Goal: Complete application form

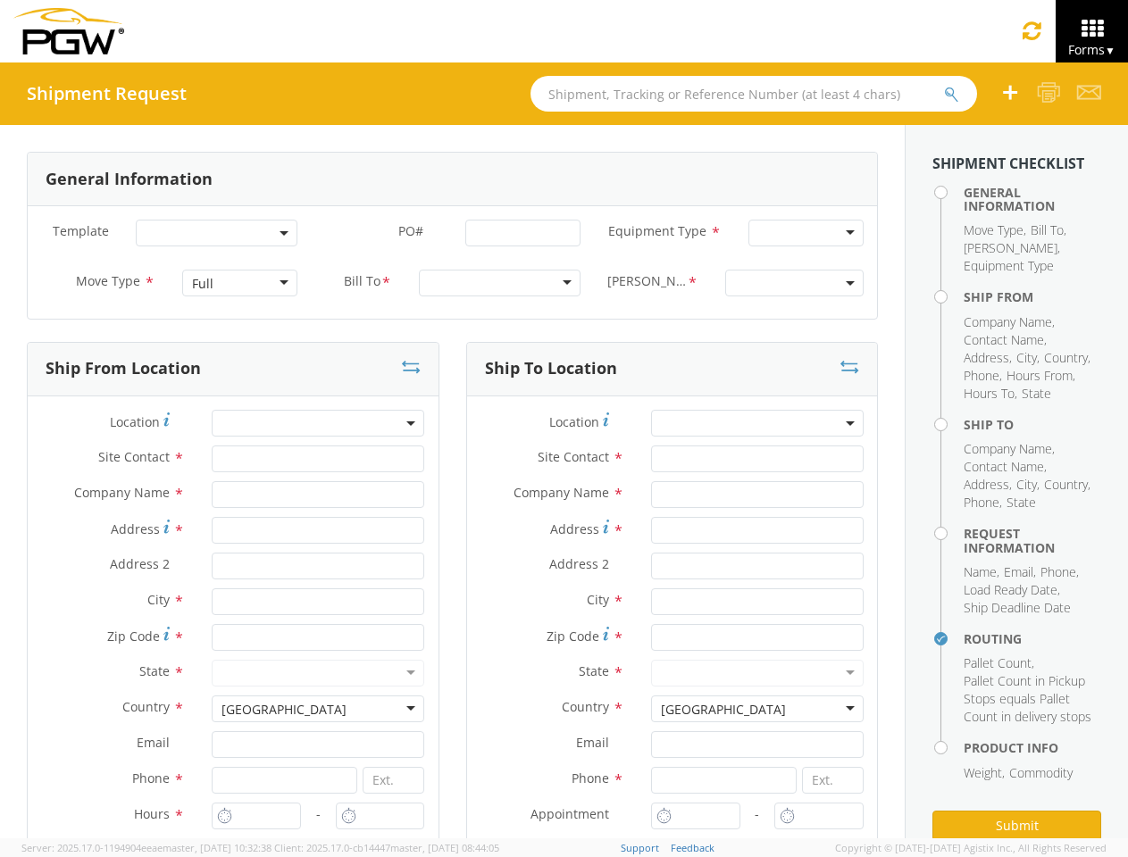
click at [564, 460] on span "Site Contact" at bounding box center [573, 456] width 71 height 17
click at [69, 31] on img at bounding box center [68, 31] width 111 height 46
click at [1030, 30] on icon at bounding box center [1032, 30] width 19 height 21
click at [1090, 31] on icon at bounding box center [1092, 28] width 72 height 21
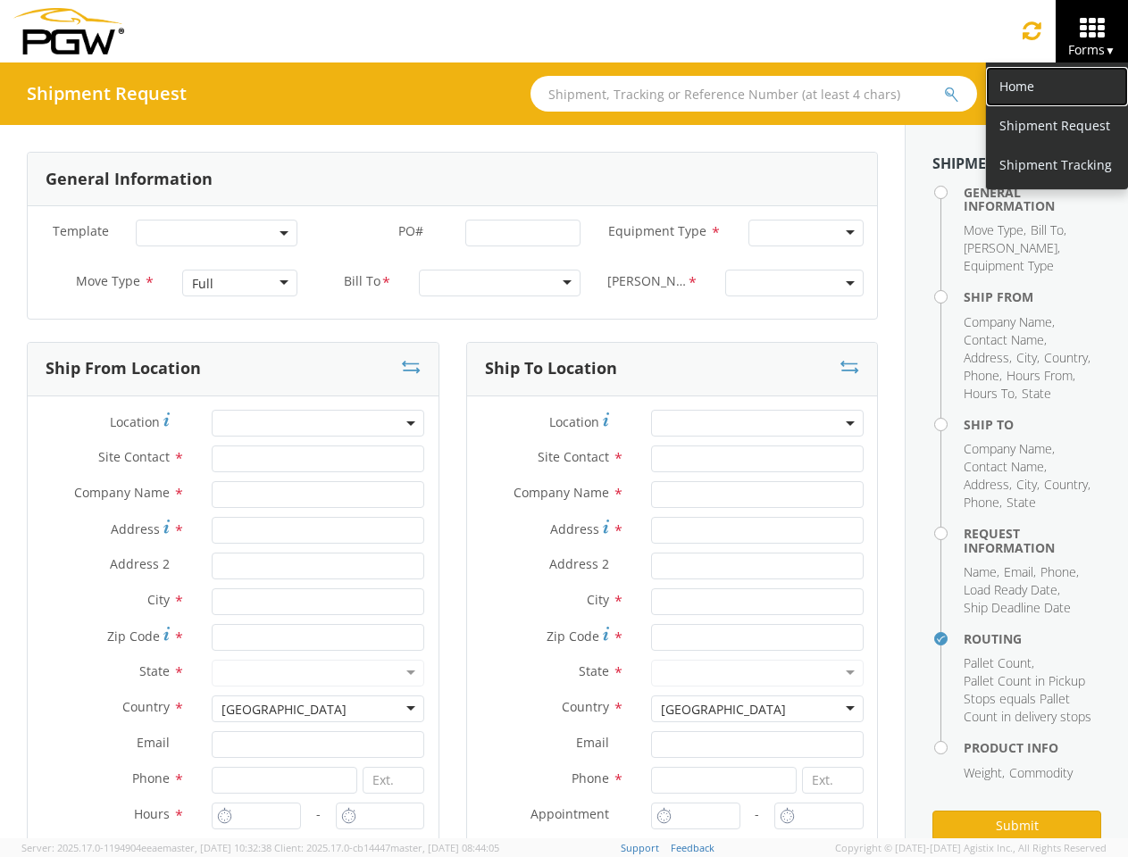
click at [1010, 93] on link "Home" at bounding box center [1057, 86] width 142 height 39
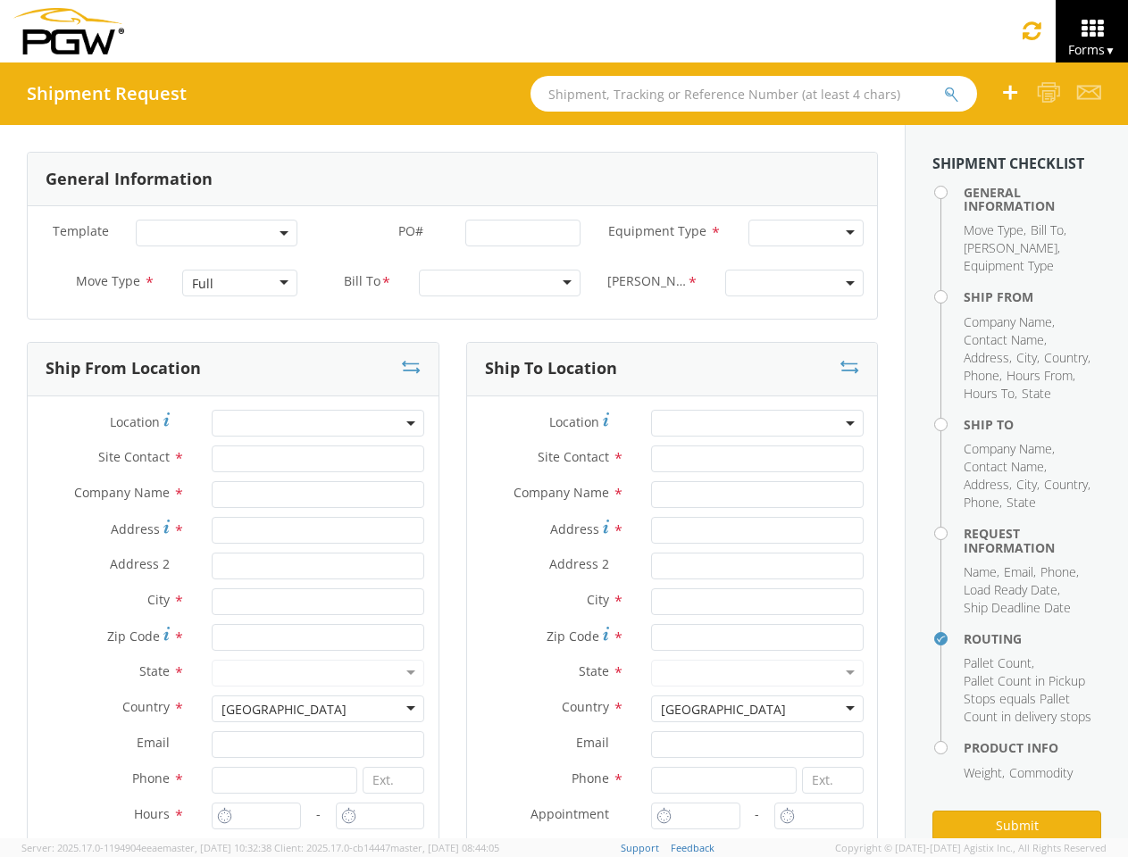
click at [1049, 93] on icon at bounding box center [1049, 92] width 24 height 22
click at [1089, 93] on icon at bounding box center [1089, 92] width 24 height 22
click at [213, 233] on span at bounding box center [217, 233] width 162 height 27
click at [792, 233] on div at bounding box center [805, 233] width 114 height 27
click at [237, 283] on div "Full" at bounding box center [239, 283] width 114 height 27
